Goal: Register for event/course

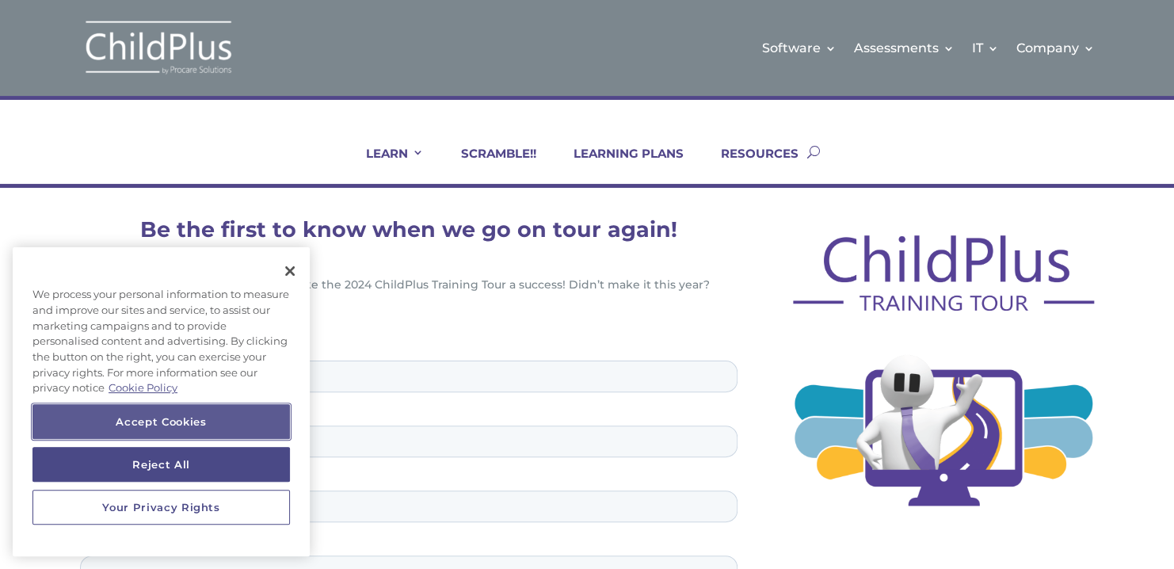
click at [169, 414] on button "Accept Cookies" at bounding box center [160, 421] width 257 height 35
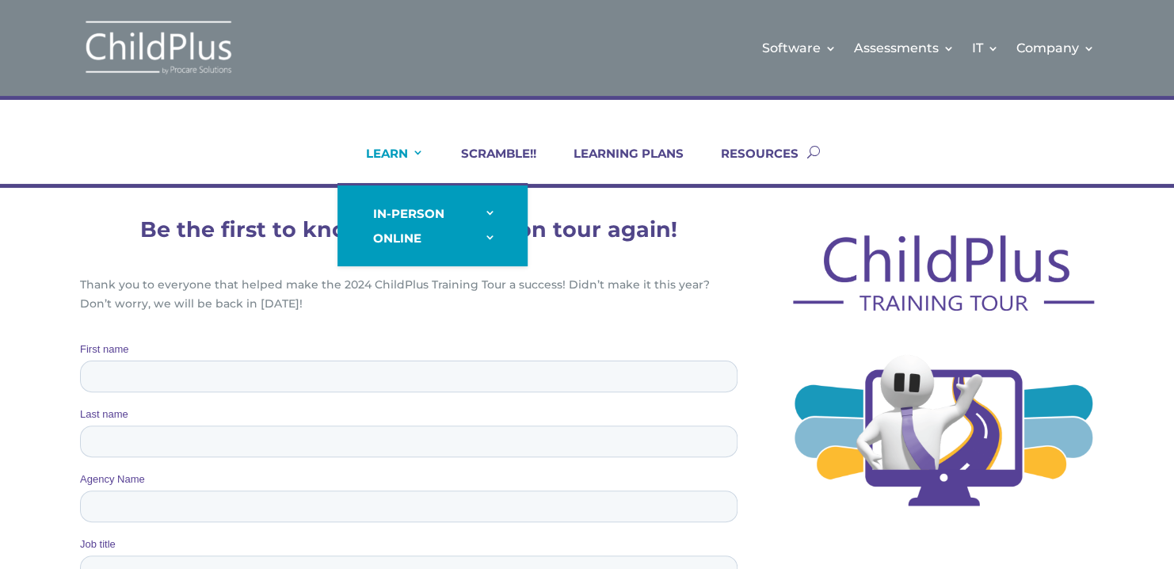
click at [387, 154] on link "LEARN" at bounding box center [385, 165] width 78 height 38
click at [371, 150] on link "LEARN" at bounding box center [385, 165] width 78 height 38
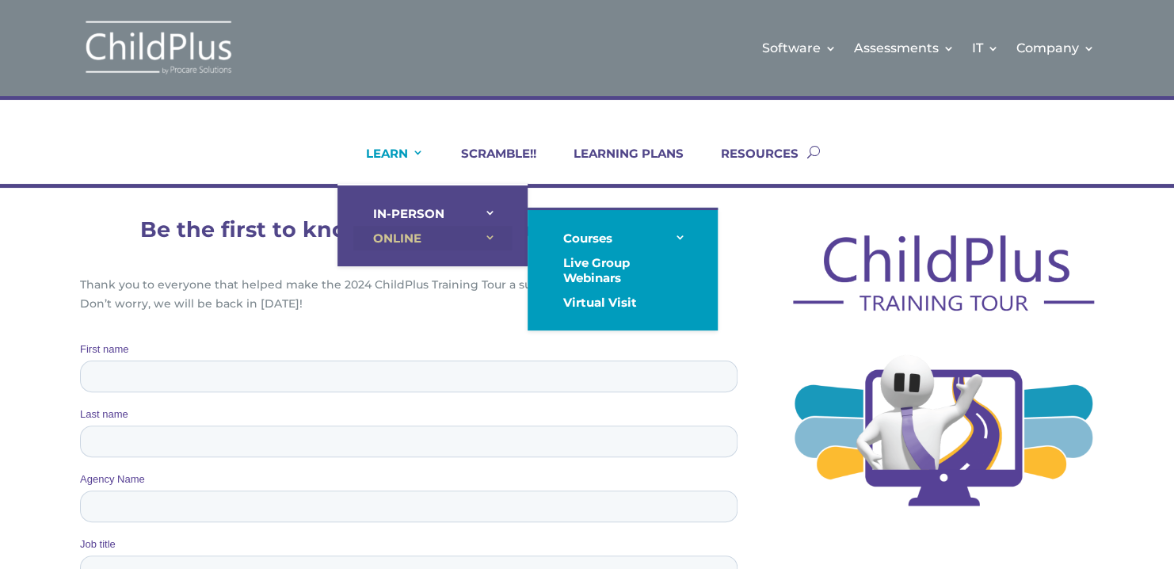
click at [384, 241] on link "ONLINE" at bounding box center [432, 238] width 158 height 25
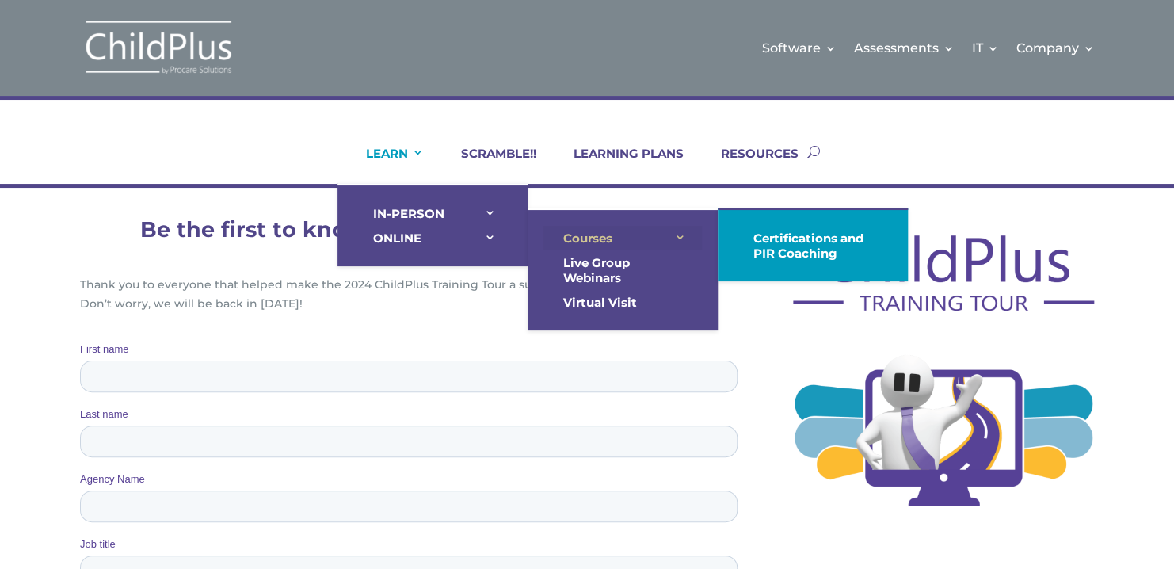
click at [630, 233] on link "Courses" at bounding box center [622, 238] width 158 height 25
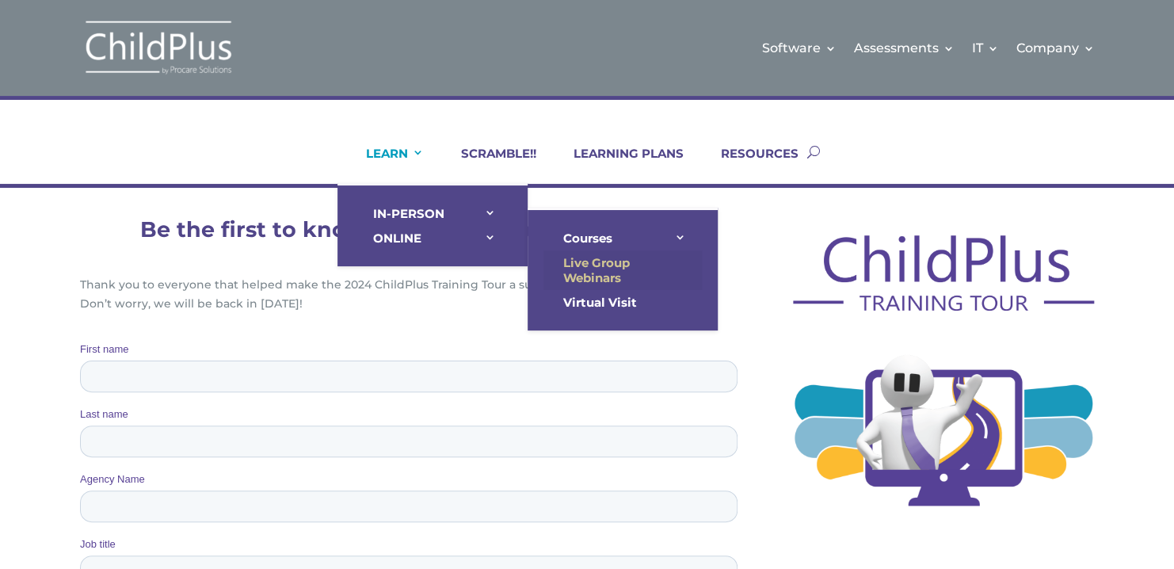
click at [611, 276] on link "Live Group Webinars" at bounding box center [622, 270] width 158 height 40
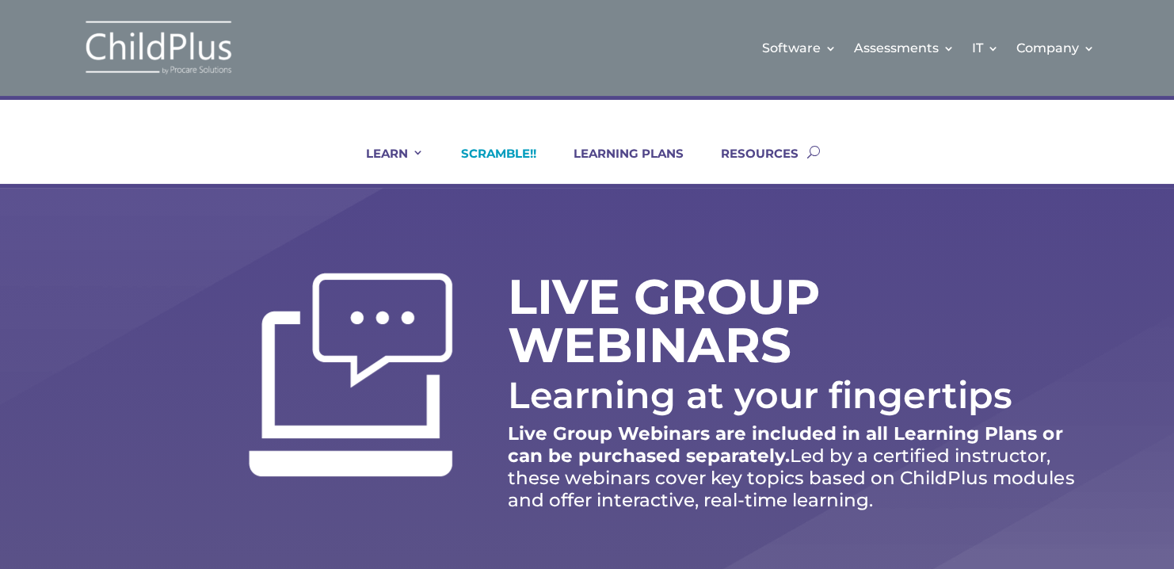
click at [527, 147] on link "SCRAMBLE!!" at bounding box center [488, 165] width 95 height 38
